Goal: Task Accomplishment & Management: Manage account settings

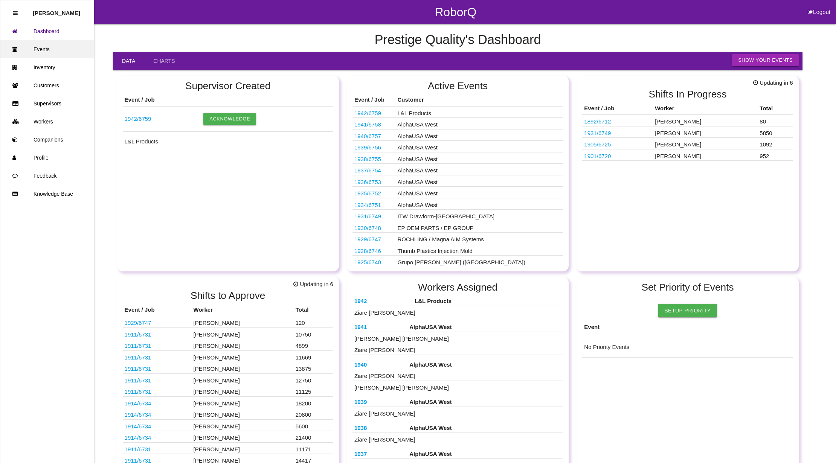
click at [53, 50] on link "Events" at bounding box center [46, 49] width 93 height 18
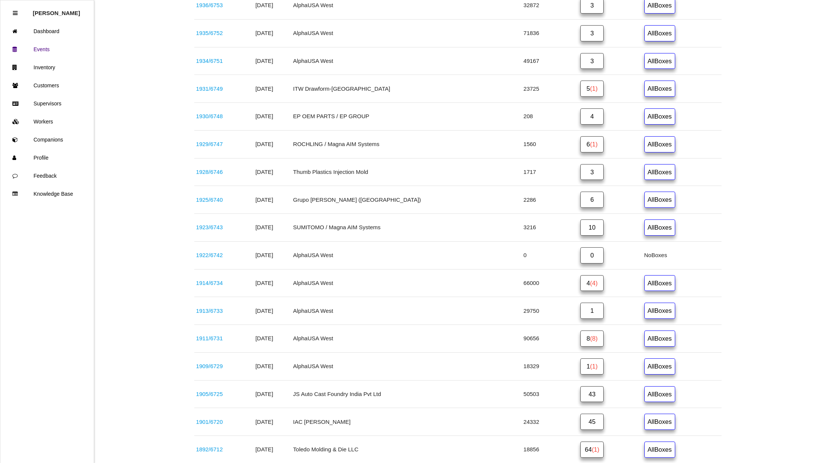
scroll to position [351, 0]
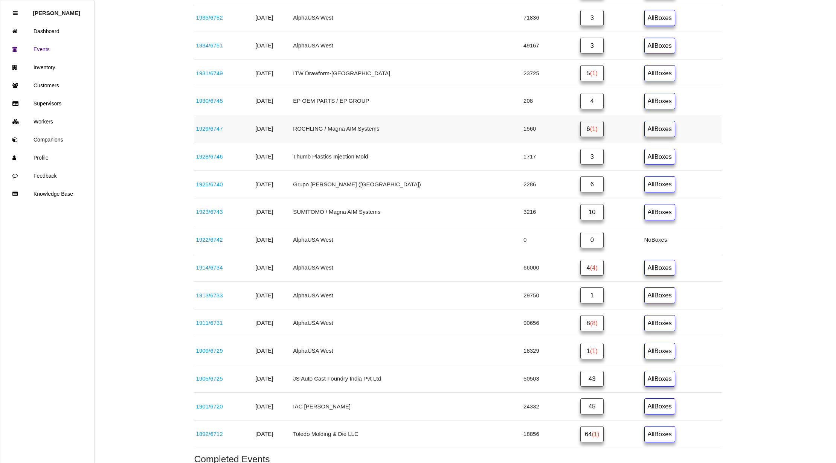
click at [590, 132] on span "(1)" at bounding box center [594, 128] width 8 height 7
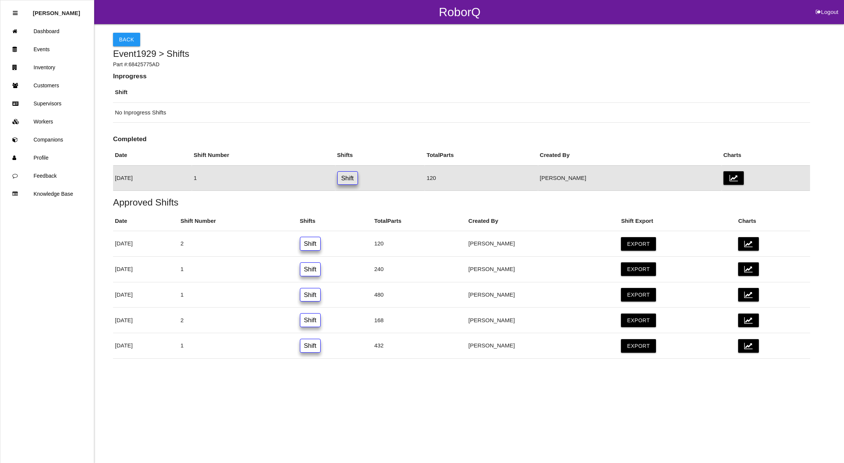
click at [358, 178] on link "Shift" at bounding box center [347, 178] width 21 height 14
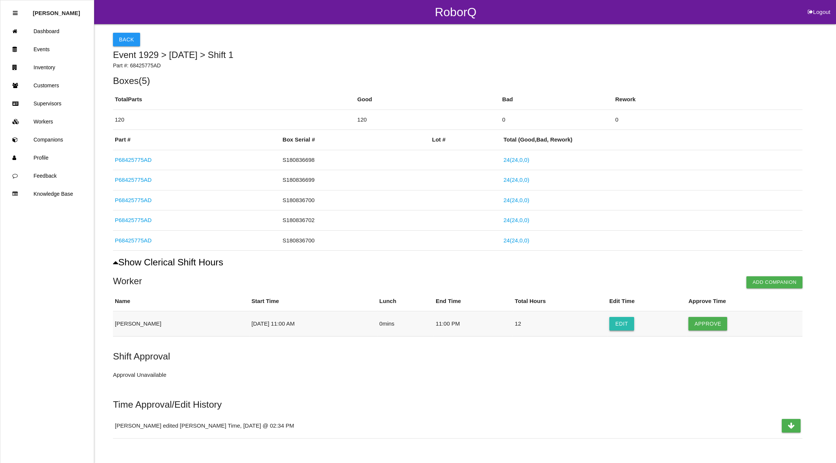
click at [627, 325] on button "Edit" at bounding box center [621, 324] width 25 height 14
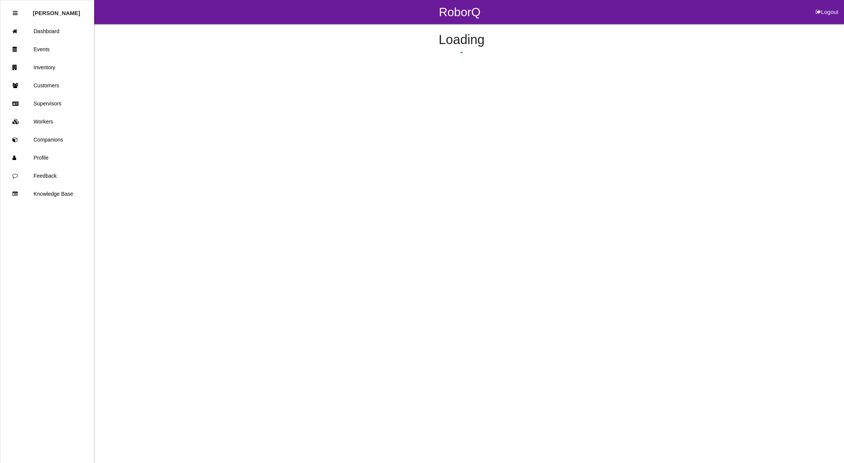
select select "11"
select select "2"
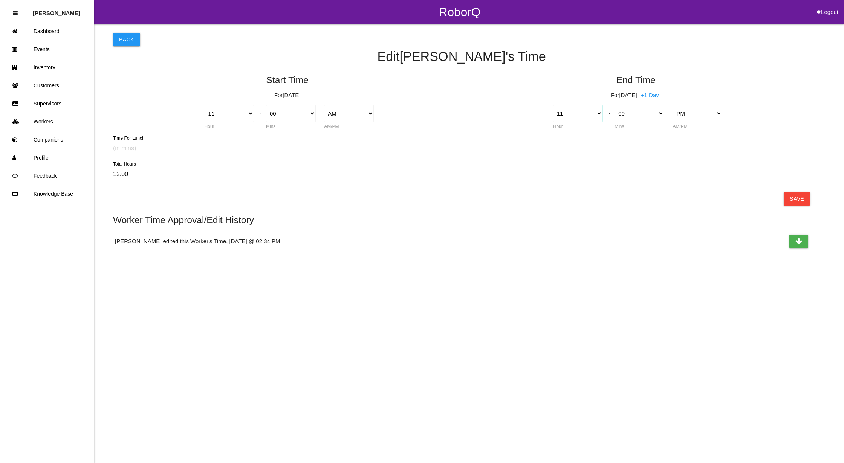
click at [596, 113] on select "1 2 3 4 5 6 7 8 9 10 11 12" at bounding box center [578, 113] width 50 height 17
select select "2"
click at [553, 105] on select "1 2 3 4 5 6 7 8 9 10 11 12" at bounding box center [578, 113] width 50 height 17
type input "3.00"
click at [648, 115] on select "00 01 02 03 04 05 06 07 08 09 10 11 12 13 14 15 16 17 18 19 20 21 22 23 24 25 2…" at bounding box center [639, 113] width 50 height 17
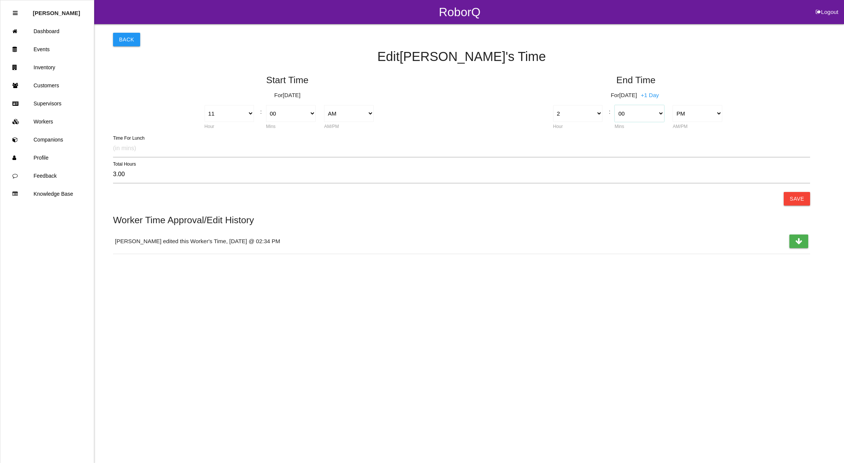
select select "30"
click at [614, 105] on select "00 01 02 03 04 05 06 07 08 09 10 11 12 13 14 15 16 17 18 19 20 21 22 23 24 25 2…" at bounding box center [639, 113] width 50 height 17
type input "3.50"
click at [797, 195] on button "Save" at bounding box center [797, 199] width 26 height 14
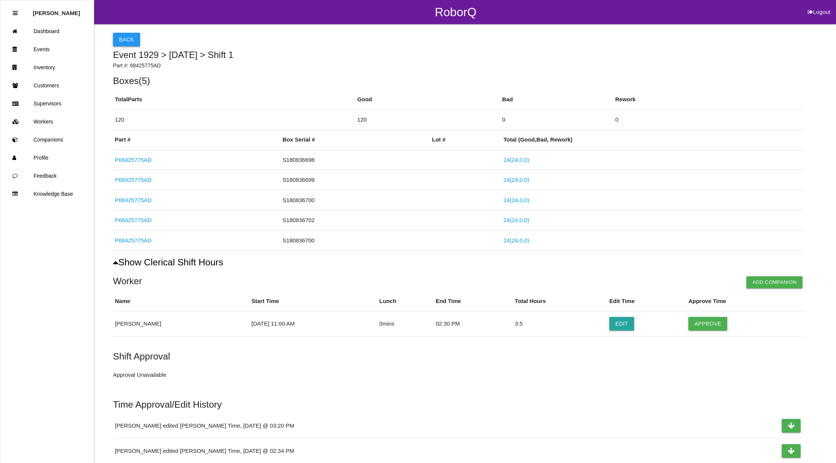
click at [136, 38] on button "Back" at bounding box center [126, 40] width 27 height 14
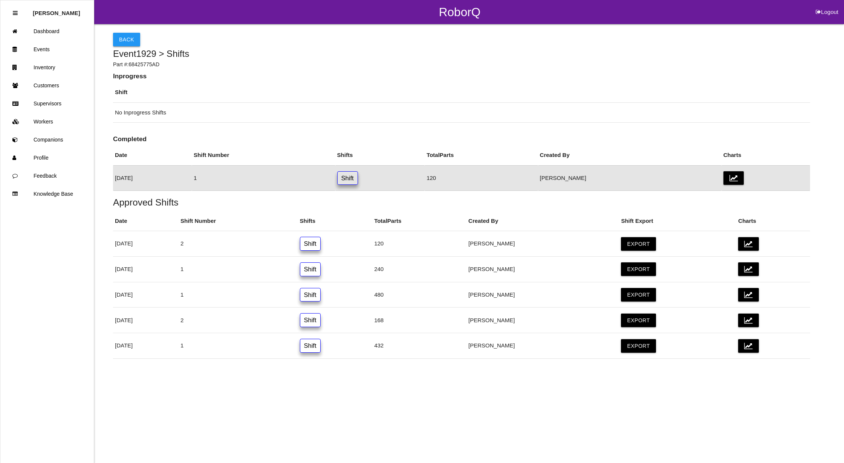
click at [128, 41] on button "Back" at bounding box center [126, 40] width 27 height 14
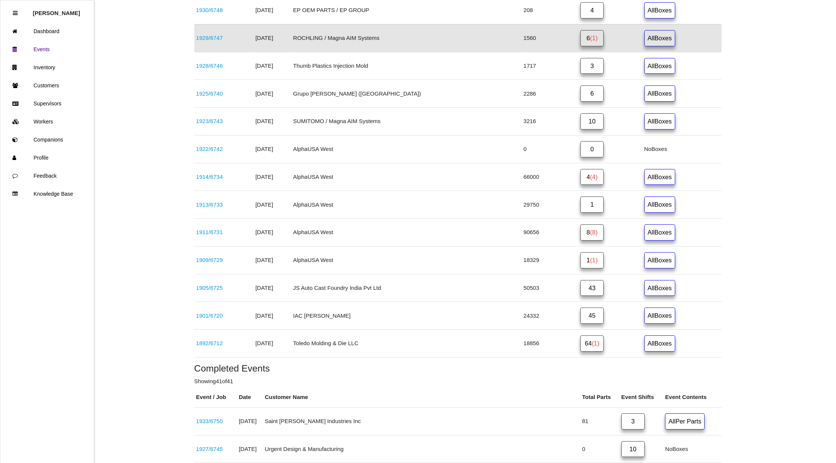
scroll to position [464, 0]
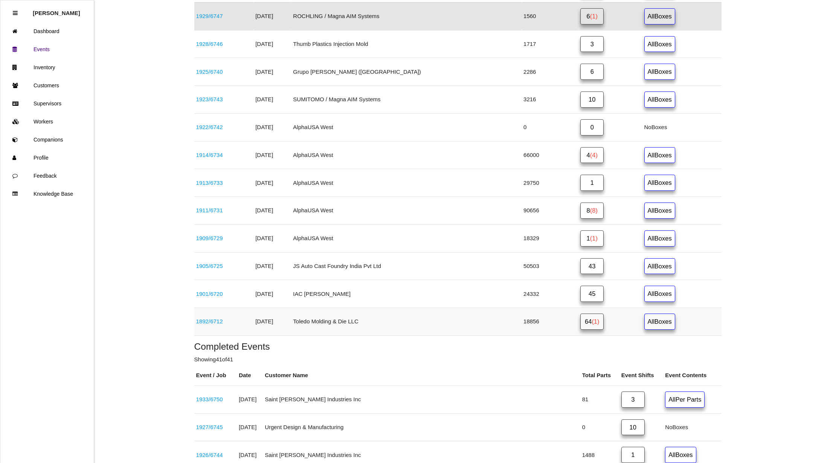
click at [592, 325] on span "(1)" at bounding box center [596, 321] width 8 height 7
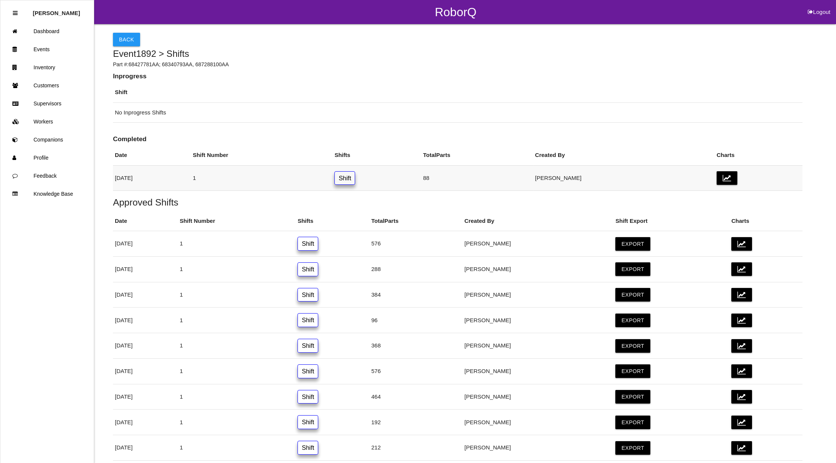
click at [355, 178] on link "Shift" at bounding box center [344, 178] width 21 height 14
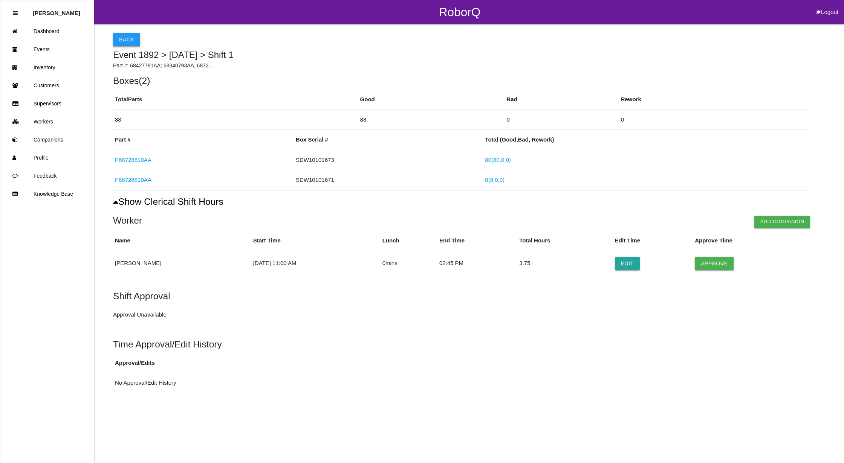
click at [126, 39] on button "Back" at bounding box center [126, 40] width 27 height 14
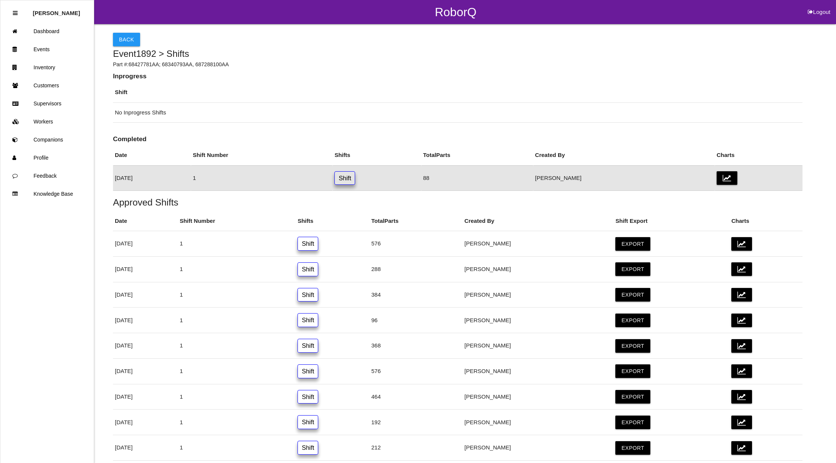
click at [355, 173] on link "Shift" at bounding box center [344, 178] width 21 height 14
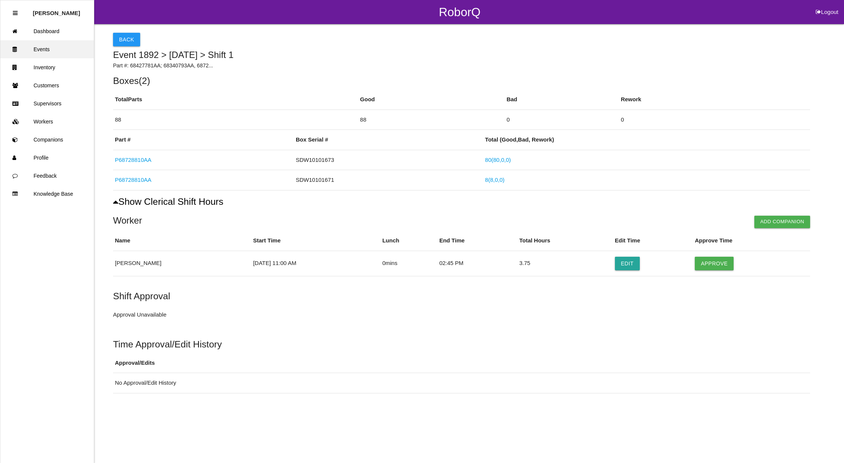
click at [59, 47] on link "Events" at bounding box center [46, 49] width 93 height 18
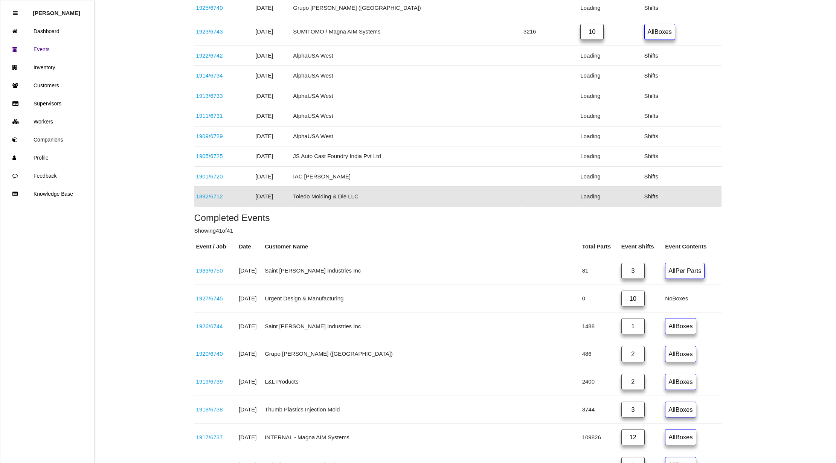
scroll to position [472, 0]
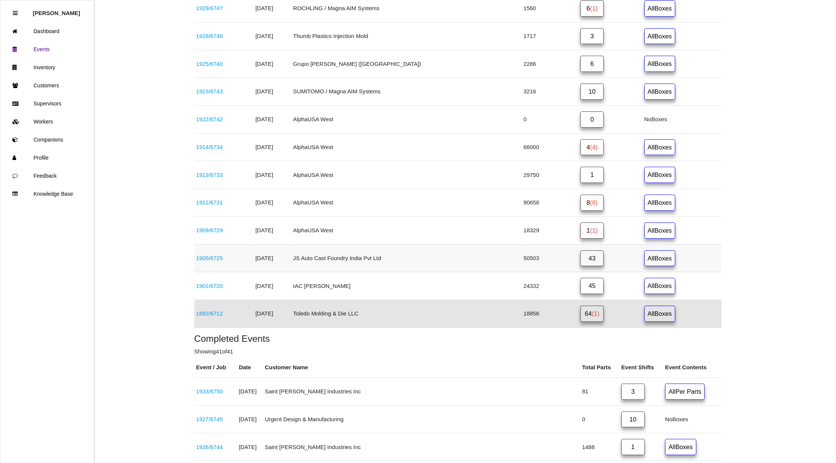
click at [582, 264] on link "43" at bounding box center [591, 258] width 23 height 16
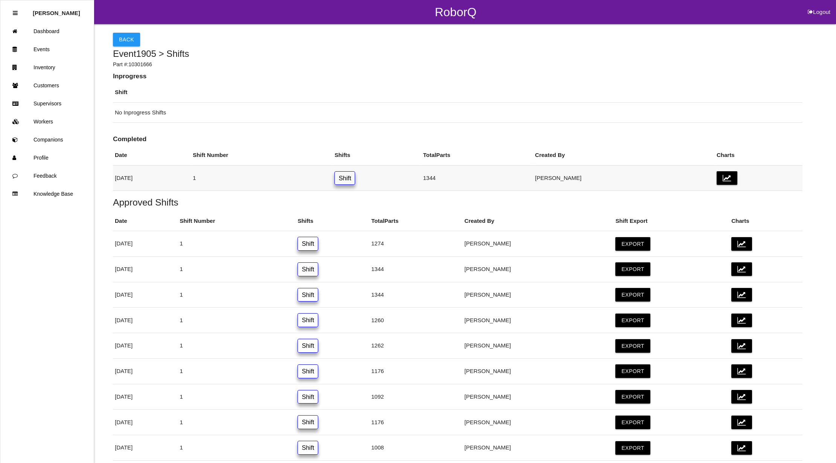
click at [355, 175] on link "Shift" at bounding box center [344, 178] width 21 height 14
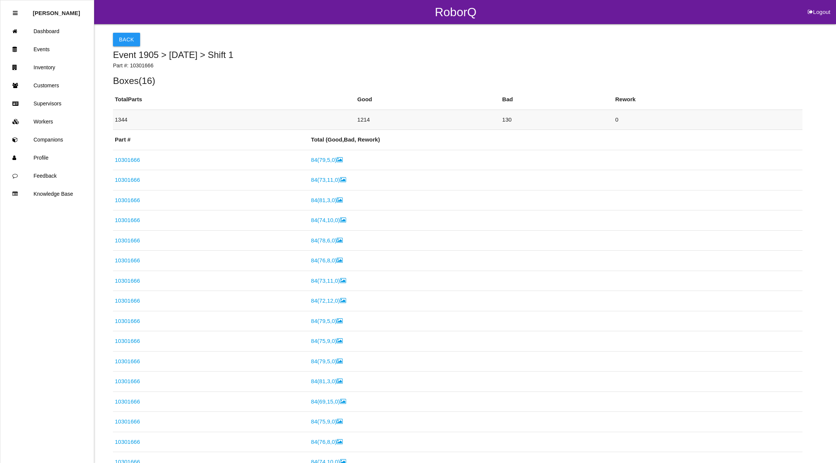
scroll to position [252, 0]
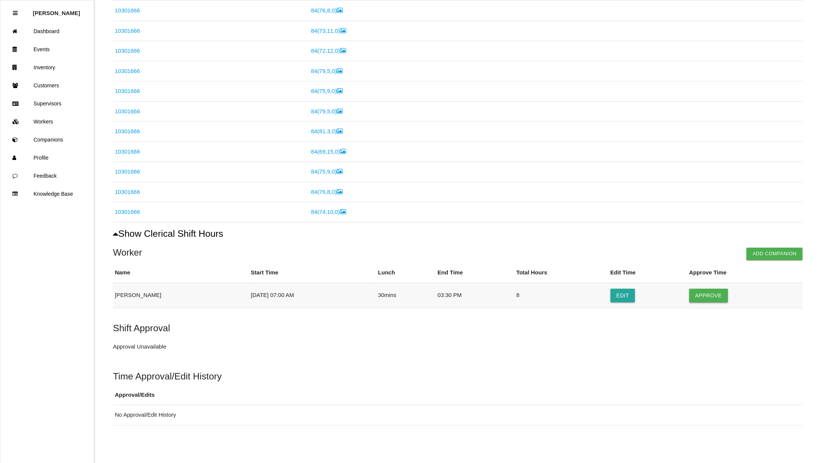
click at [715, 292] on button "Approve" at bounding box center [708, 296] width 39 height 14
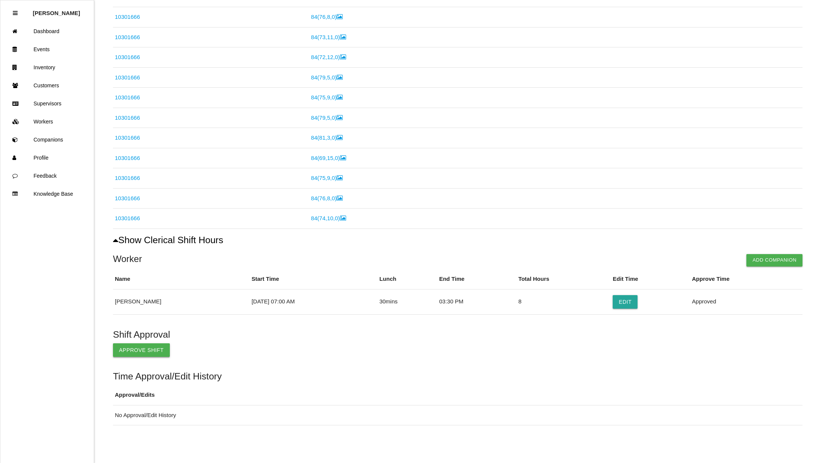
click at [150, 348] on button "Approve Shift" at bounding box center [141, 351] width 57 height 14
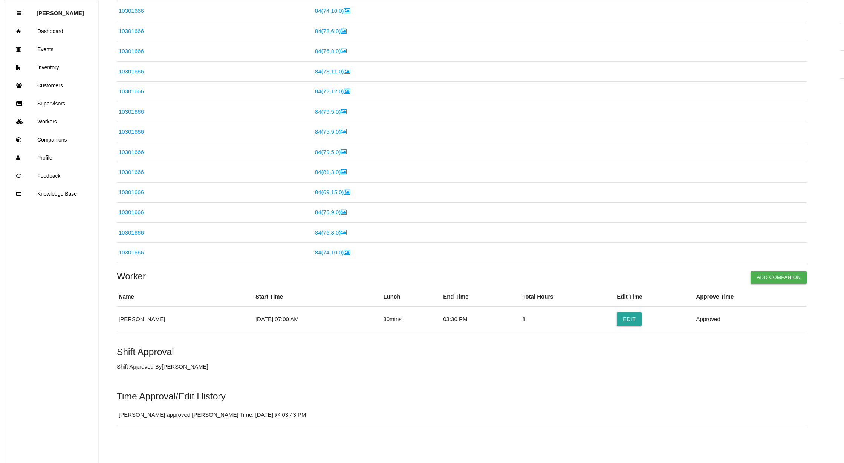
scroll to position [0, 0]
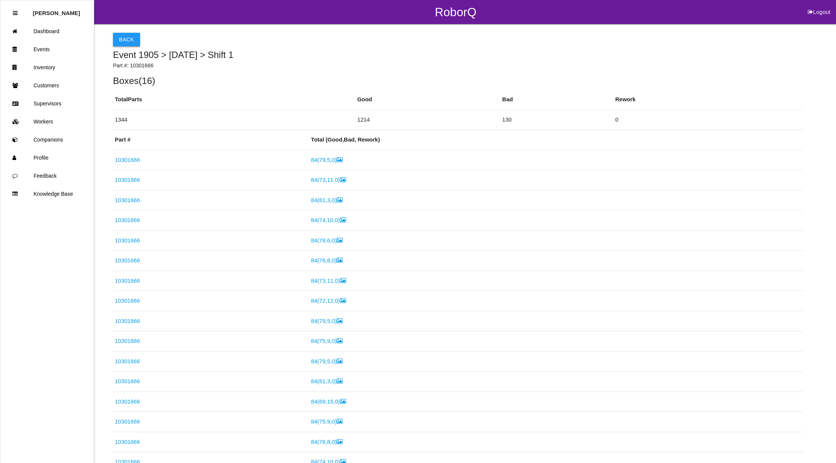
click at [128, 41] on button "Back" at bounding box center [126, 40] width 27 height 14
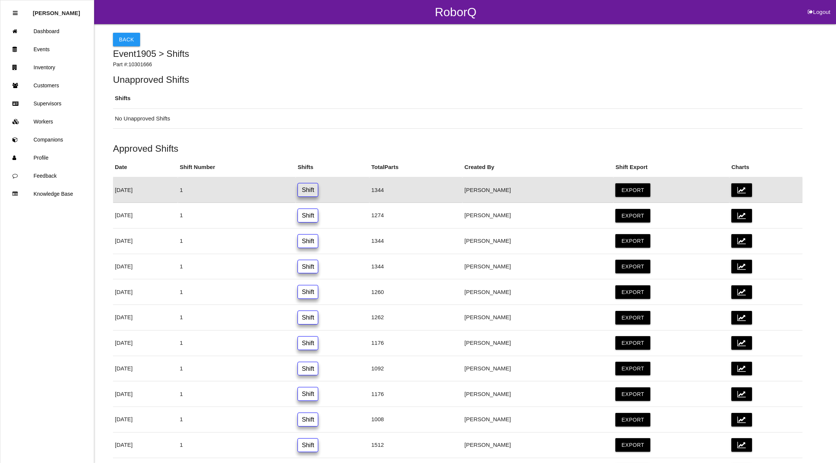
click at [130, 41] on button "Back" at bounding box center [126, 40] width 27 height 14
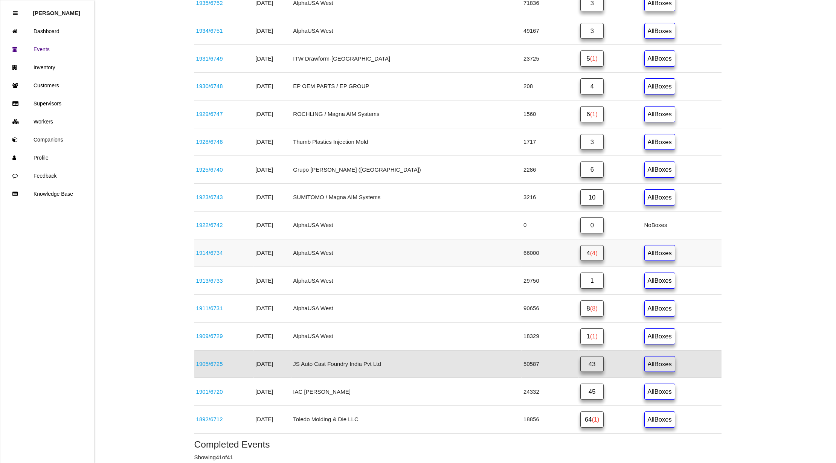
scroll to position [365, 0]
click at [580, 60] on link "5 (1)" at bounding box center [591, 59] width 23 height 16
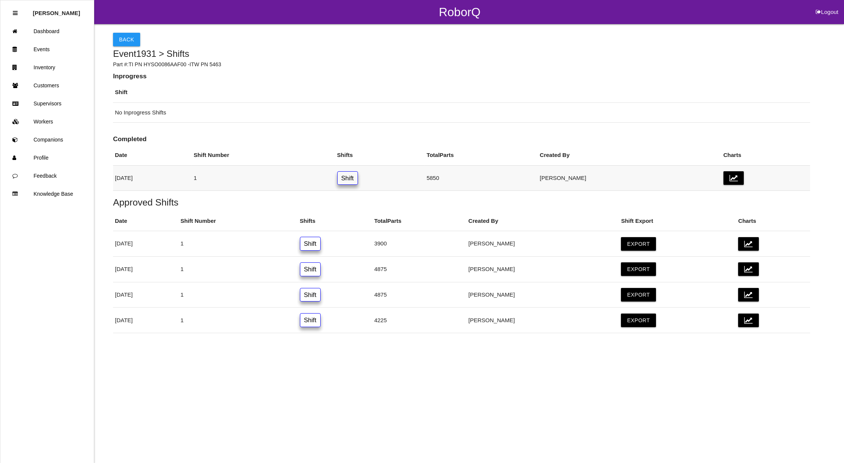
click at [358, 179] on link "Shift" at bounding box center [347, 178] width 21 height 14
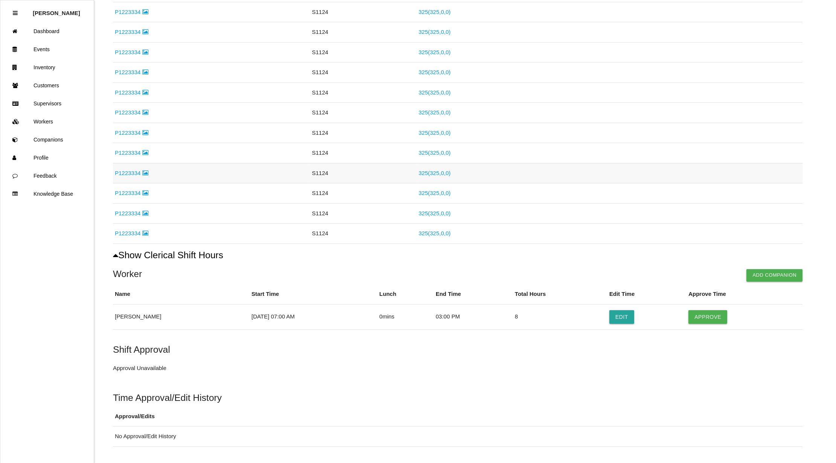
scroll to position [293, 0]
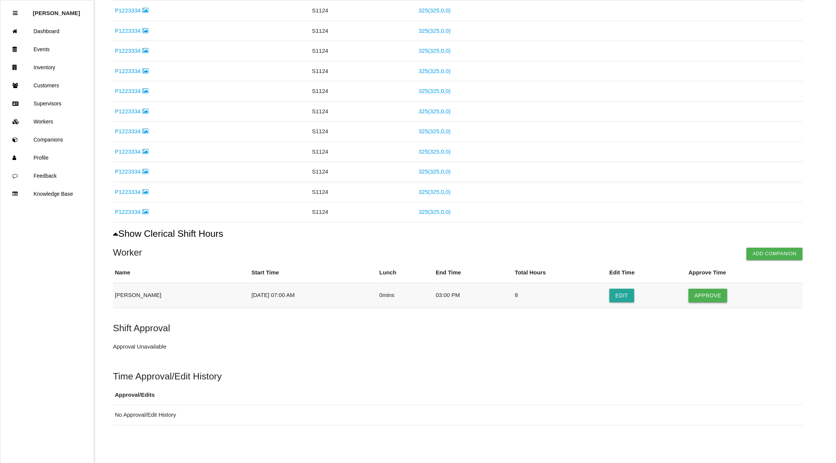
click at [716, 297] on button "Approve" at bounding box center [708, 296] width 39 height 14
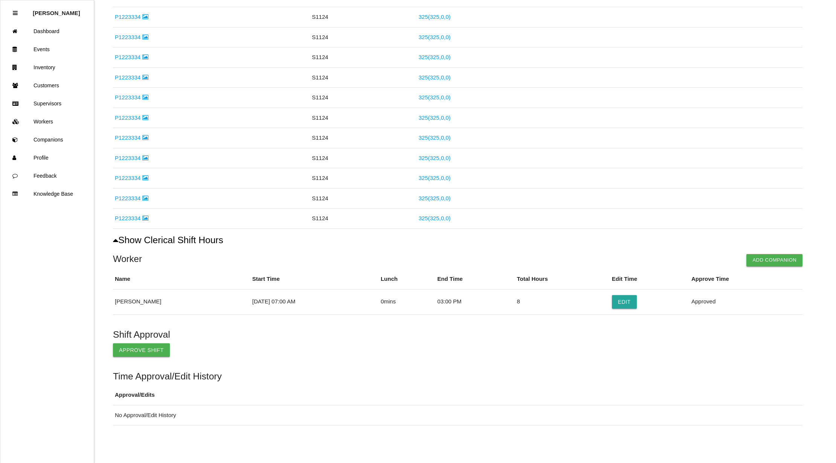
scroll to position [287, 0]
click at [127, 348] on button "Approve Shift" at bounding box center [141, 351] width 57 height 14
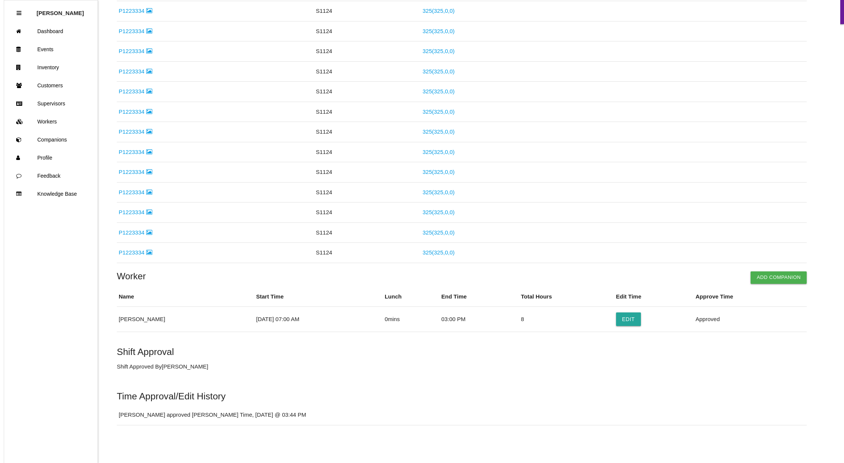
scroll to position [0, 0]
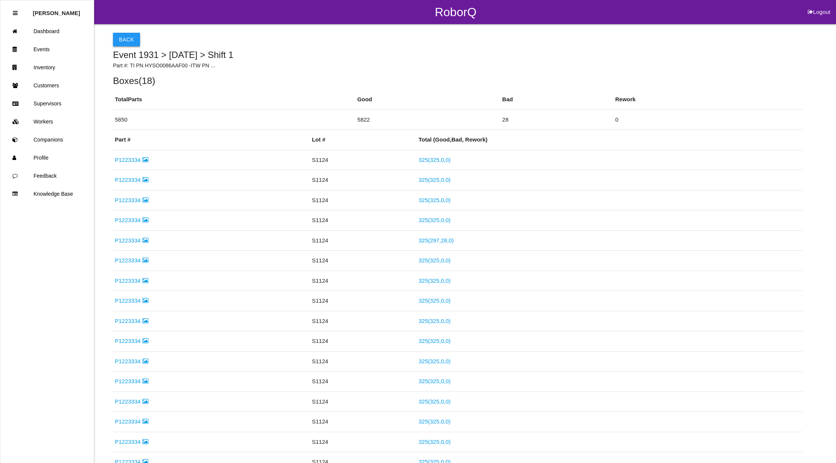
click at [131, 34] on button "Back" at bounding box center [126, 40] width 27 height 14
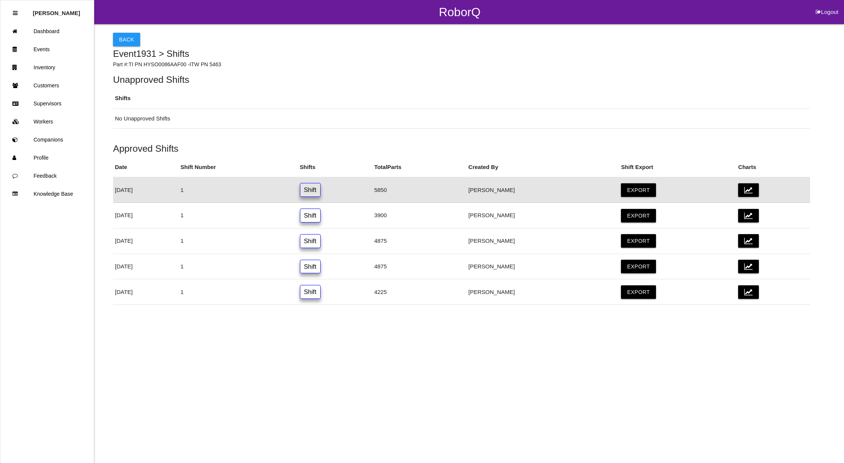
click at [131, 34] on button "Back" at bounding box center [126, 40] width 27 height 14
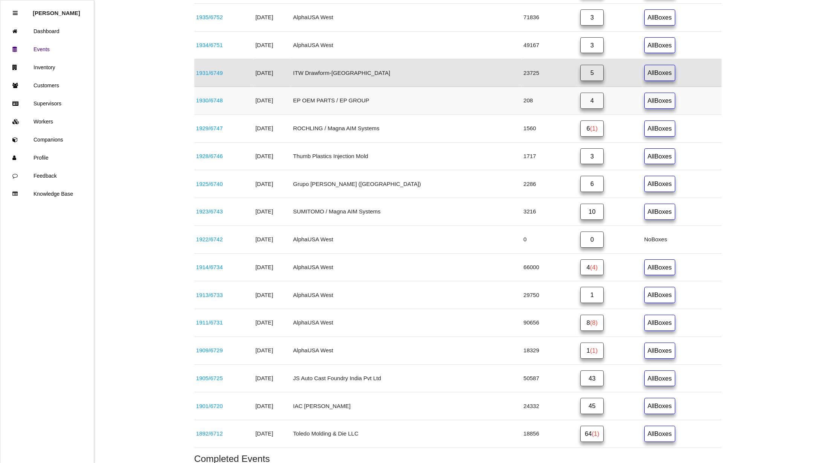
scroll to position [373, 0]
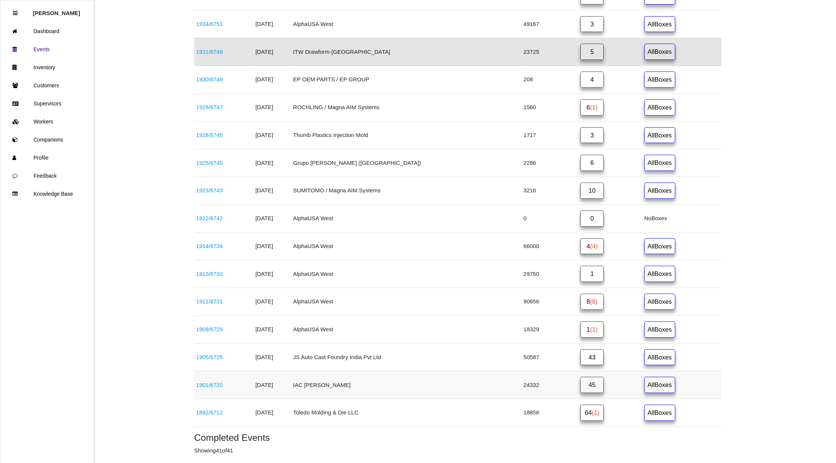
click at [580, 388] on link "45" at bounding box center [591, 385] width 23 height 16
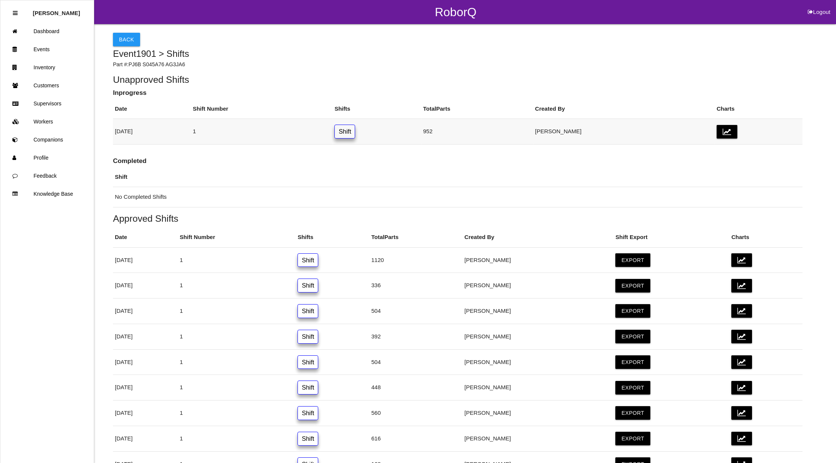
click at [355, 133] on link "Shift" at bounding box center [344, 132] width 21 height 14
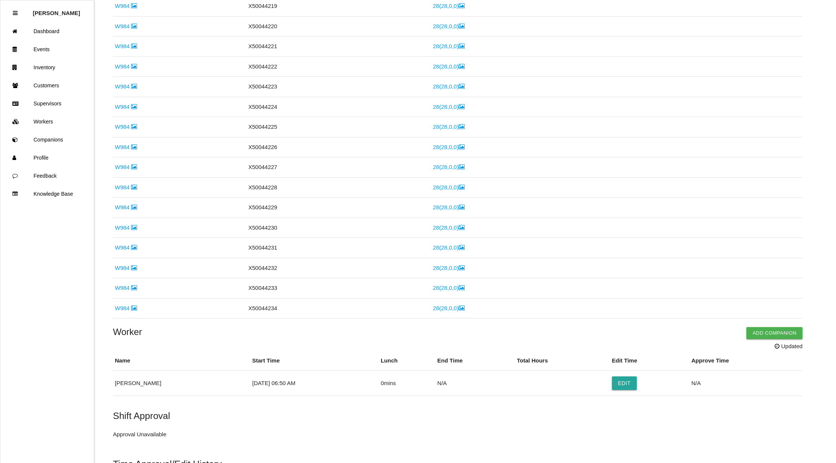
scroll to position [618, 0]
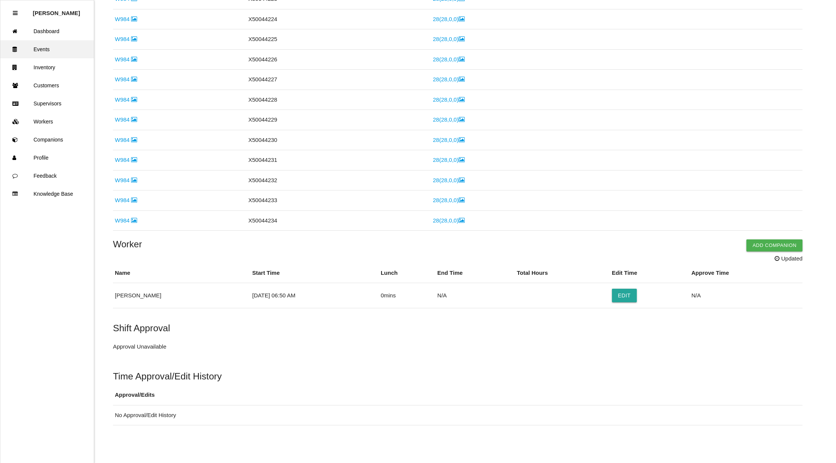
click at [39, 49] on link "Events" at bounding box center [46, 49] width 93 height 18
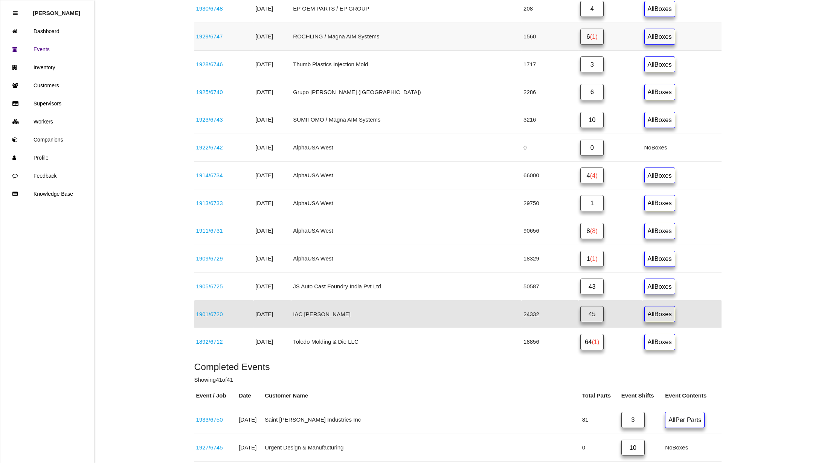
scroll to position [394, 0]
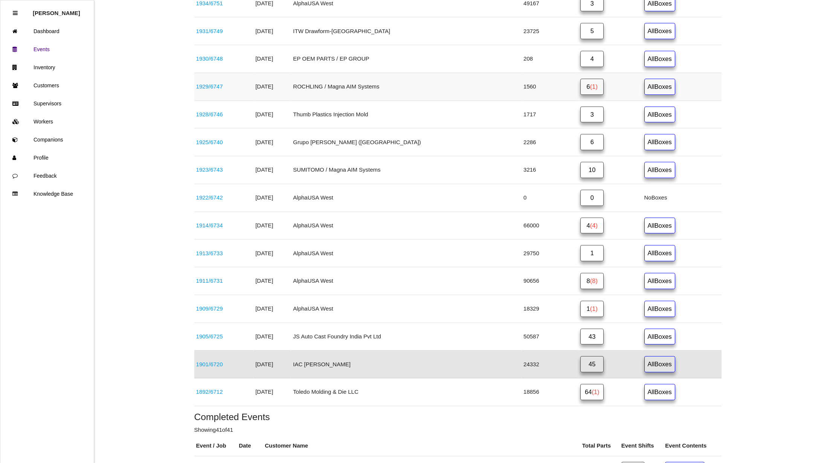
click at [580, 86] on link "6 (1)" at bounding box center [591, 87] width 23 height 16
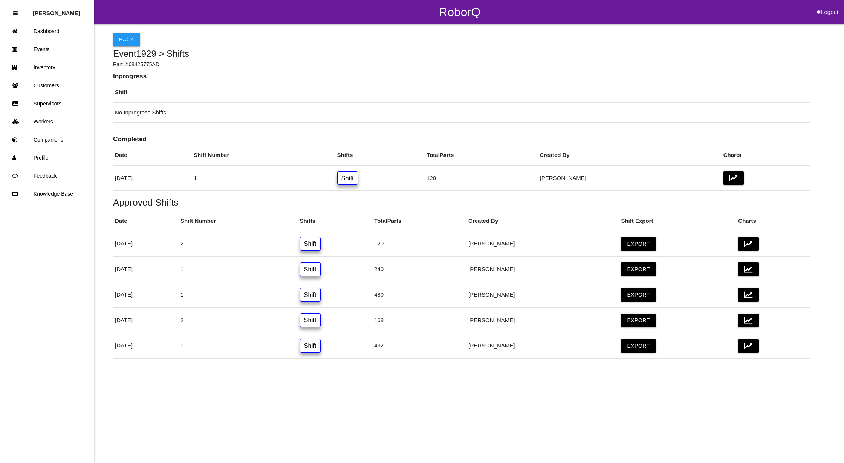
click at [127, 37] on button "Back" at bounding box center [126, 40] width 27 height 14
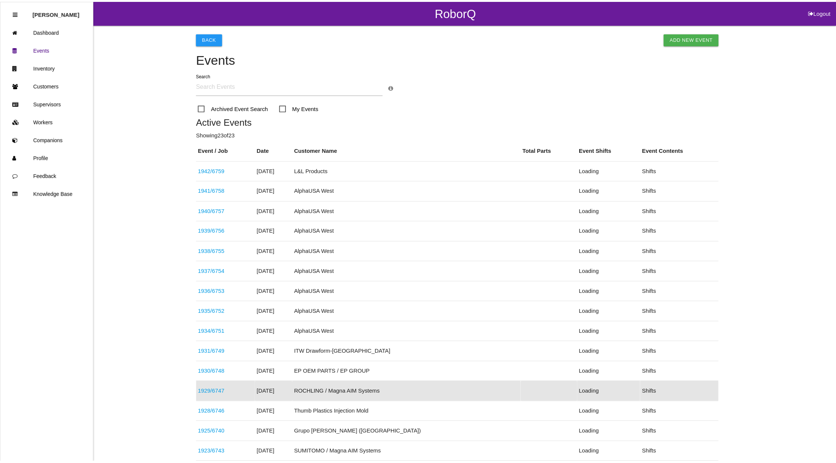
scroll to position [163, 0]
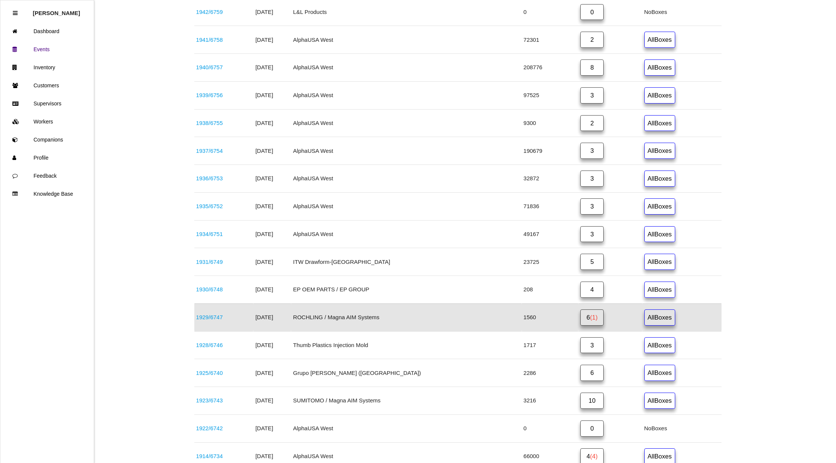
click at [221, 321] on link "1929 / 6747" at bounding box center [209, 317] width 27 height 6
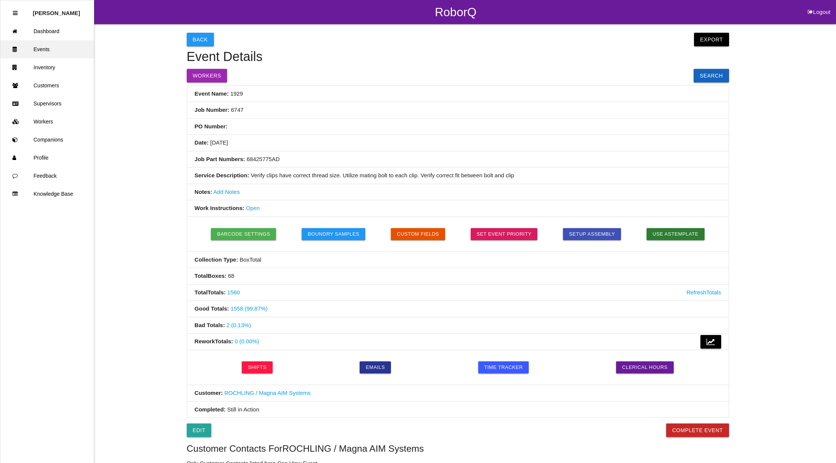
click at [52, 45] on link "Events" at bounding box center [46, 49] width 93 height 18
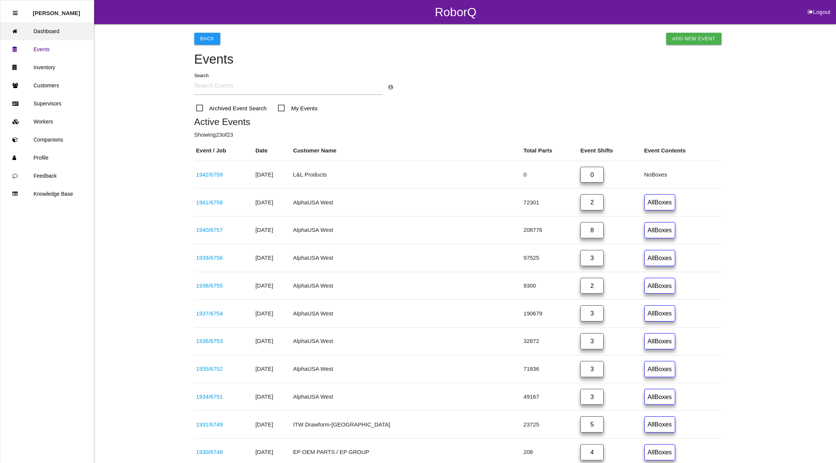
click at [62, 31] on link "Dashboard" at bounding box center [46, 31] width 93 height 18
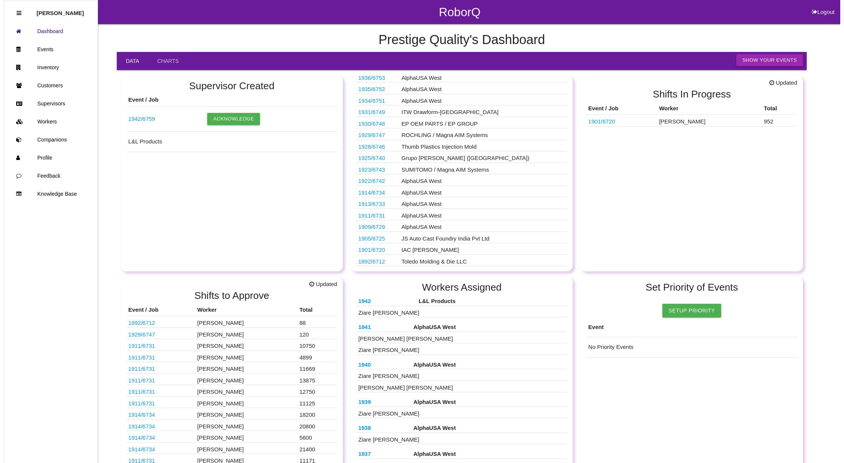
scroll to position [112, 0]
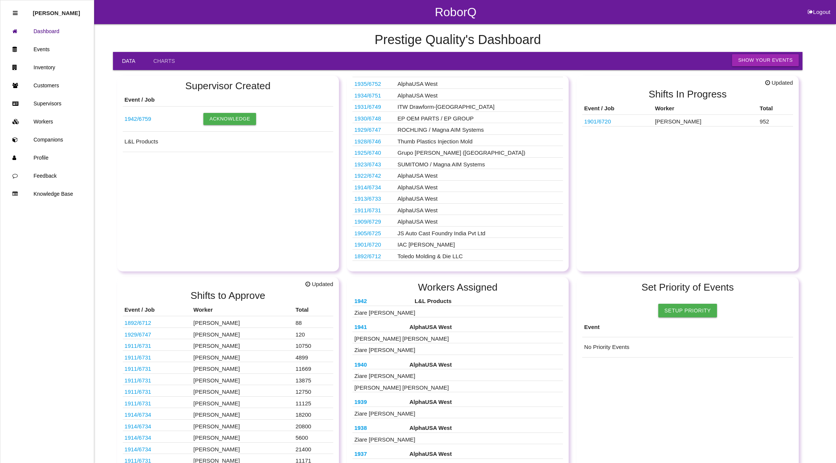
click at [823, 6] on button "Logout" at bounding box center [819, 3] width 34 height 6
select select "Admin"
